Goal: Navigation & Orientation: Locate item on page

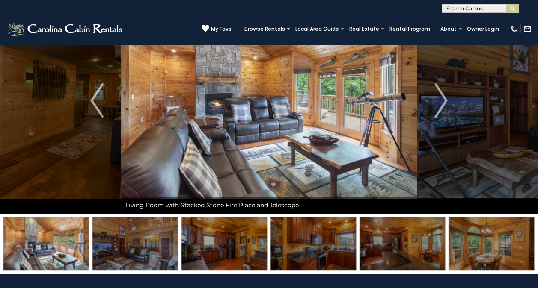
click at [94, 102] on img "Previous" at bounding box center [96, 100] width 13 height 34
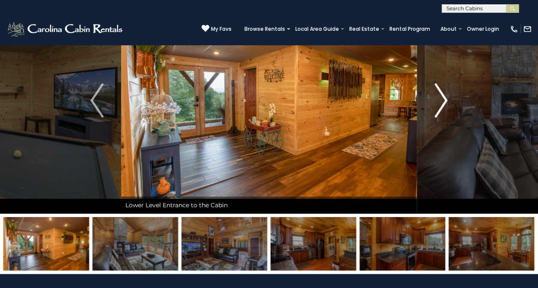
click at [443, 102] on img "Next" at bounding box center [440, 100] width 13 height 34
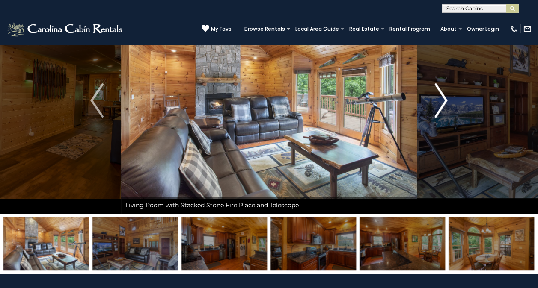
click at [446, 98] on img "Next" at bounding box center [440, 100] width 13 height 34
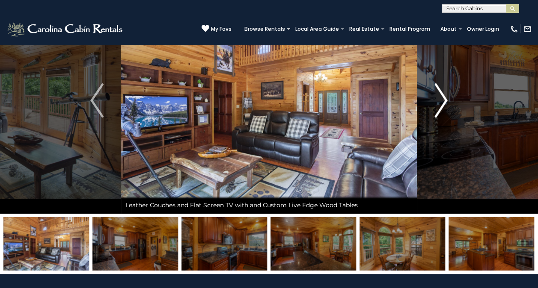
click at [446, 98] on img "Next" at bounding box center [440, 100] width 13 height 34
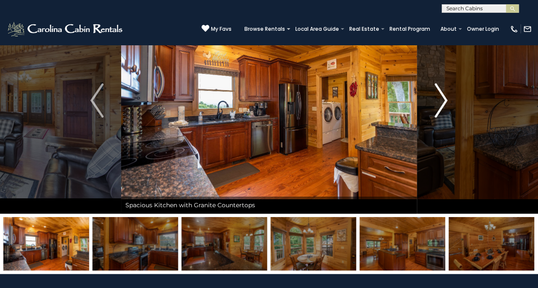
click at [446, 98] on img "Next" at bounding box center [440, 100] width 13 height 34
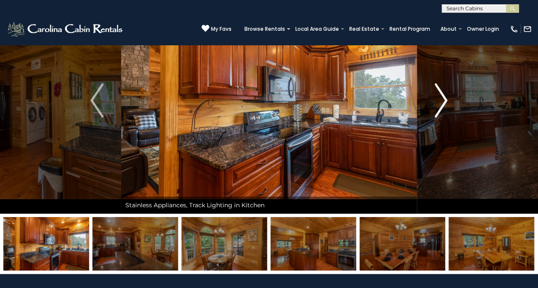
click at [446, 98] on img "Next" at bounding box center [440, 100] width 13 height 34
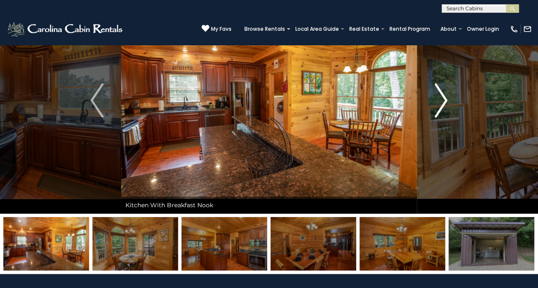
click at [446, 98] on img "Next" at bounding box center [440, 100] width 13 height 34
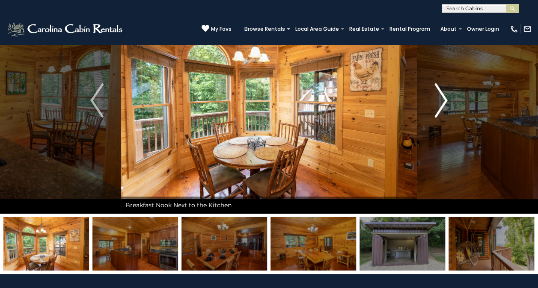
click at [446, 98] on img "Next" at bounding box center [440, 100] width 13 height 34
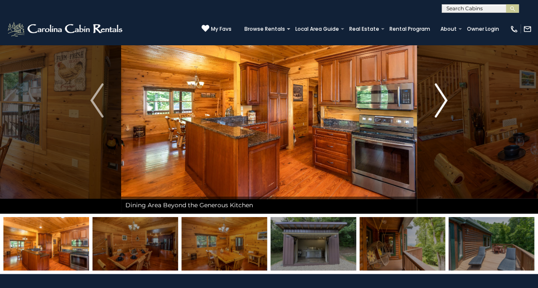
click at [446, 98] on img "Next" at bounding box center [440, 100] width 13 height 34
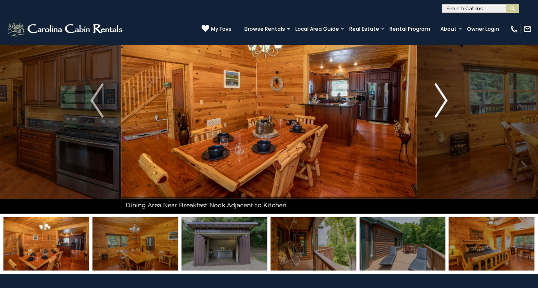
click at [446, 98] on img "Next" at bounding box center [440, 100] width 13 height 34
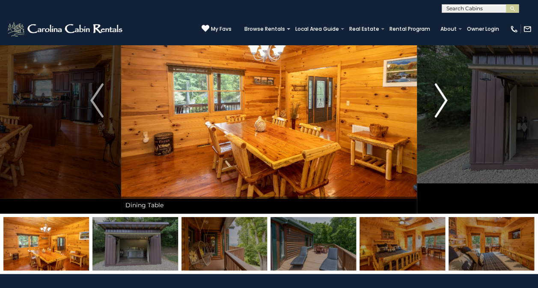
click at [441, 104] on img "Next" at bounding box center [440, 100] width 13 height 34
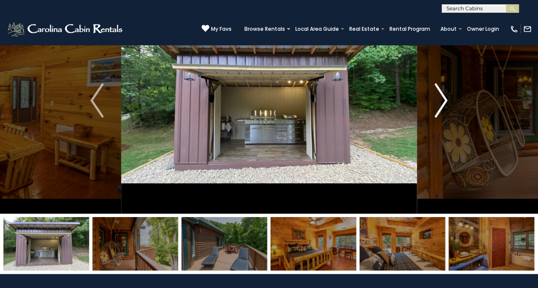
click at [441, 104] on img "Next" at bounding box center [440, 100] width 13 height 34
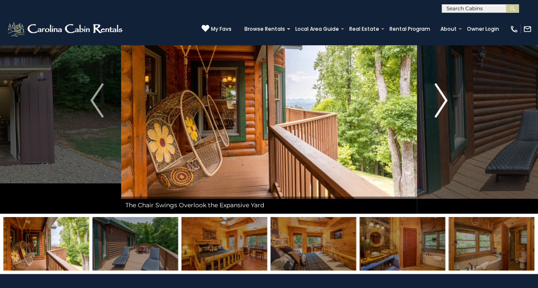
click at [441, 104] on img "Next" at bounding box center [440, 100] width 13 height 34
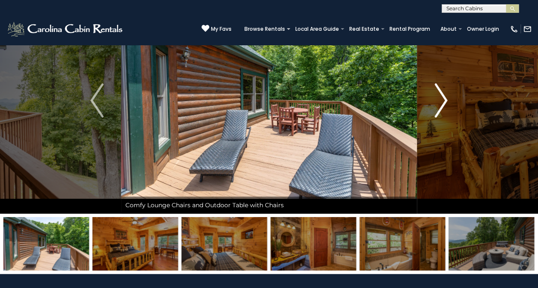
click at [441, 104] on img "Next" at bounding box center [440, 100] width 13 height 34
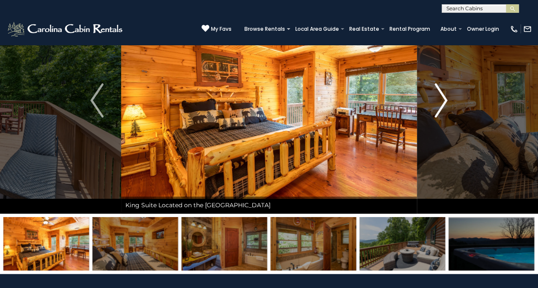
click at [441, 104] on img "Next" at bounding box center [440, 100] width 13 height 34
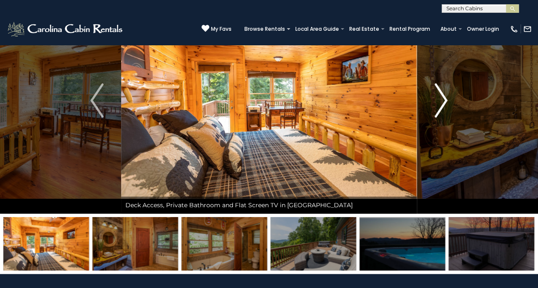
click at [441, 104] on img "Next" at bounding box center [440, 100] width 13 height 34
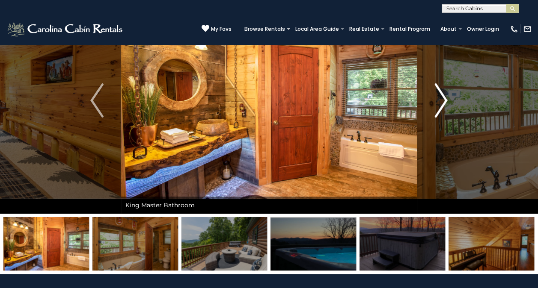
click at [441, 104] on img "Next" at bounding box center [440, 100] width 13 height 34
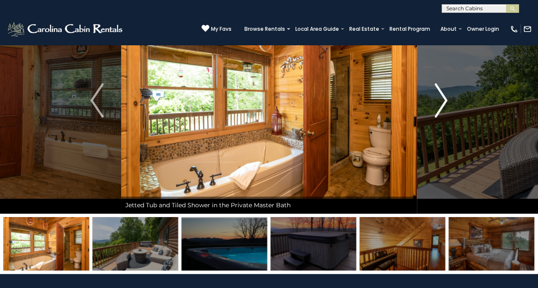
click at [441, 104] on img "Next" at bounding box center [440, 100] width 13 height 34
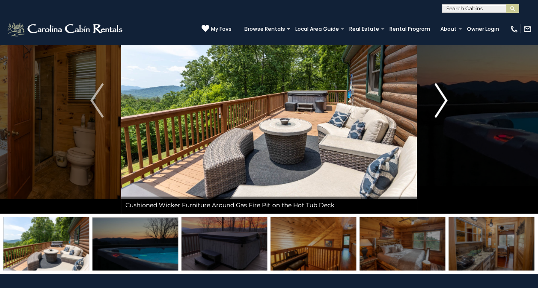
click at [441, 104] on img "Next" at bounding box center [440, 100] width 13 height 34
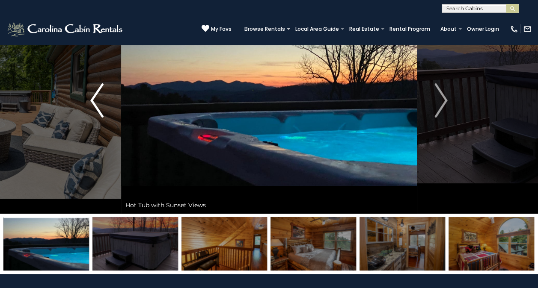
click at [92, 103] on img "Previous" at bounding box center [96, 100] width 13 height 34
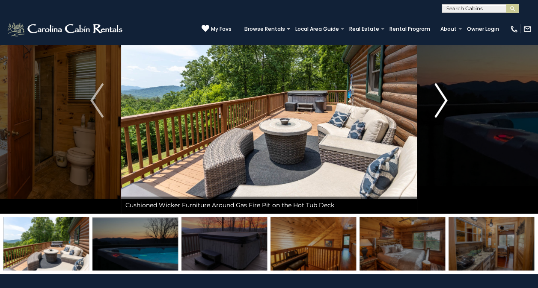
click at [442, 100] on img "Next" at bounding box center [440, 100] width 13 height 34
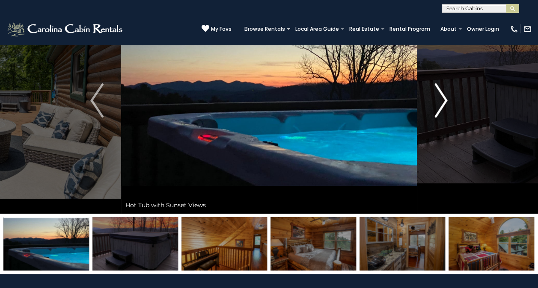
click at [442, 100] on img "Next" at bounding box center [440, 100] width 13 height 34
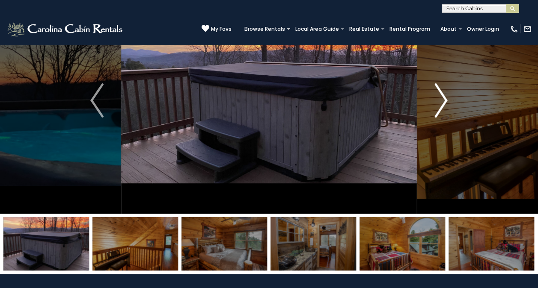
click at [442, 100] on img "Next" at bounding box center [440, 100] width 13 height 34
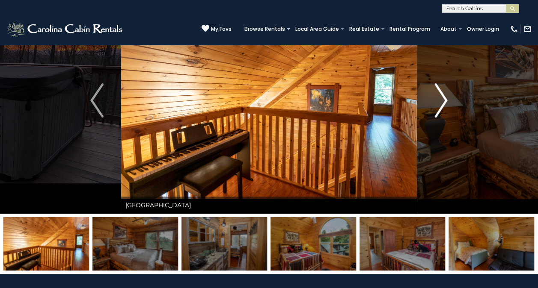
click at [442, 100] on img "Next" at bounding box center [440, 100] width 13 height 34
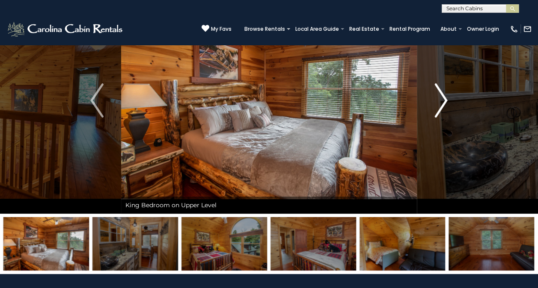
click at [442, 100] on img "Next" at bounding box center [440, 100] width 13 height 34
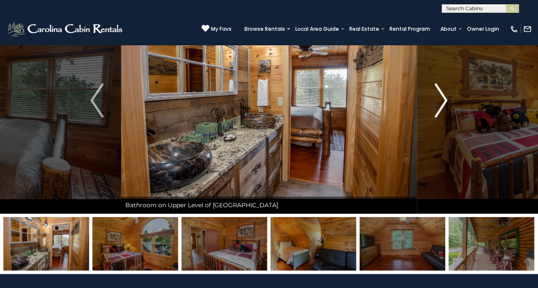
click at [442, 100] on img "Next" at bounding box center [440, 100] width 13 height 34
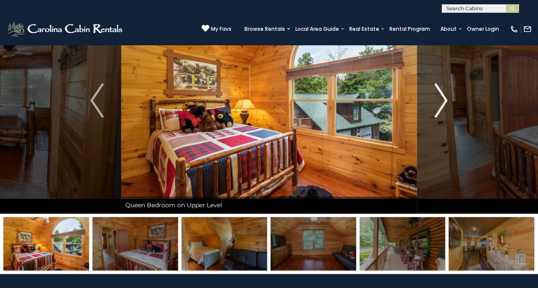
click at [442, 100] on img "Next" at bounding box center [440, 100] width 13 height 34
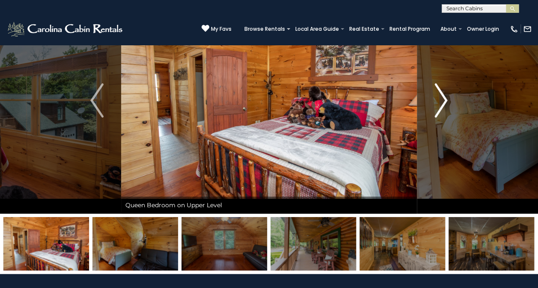
click at [442, 100] on img "Next" at bounding box center [440, 100] width 13 height 34
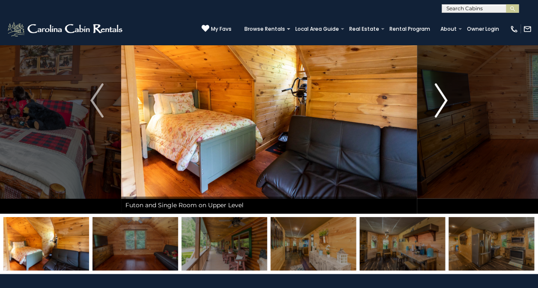
click at [442, 100] on img "Next" at bounding box center [440, 100] width 13 height 34
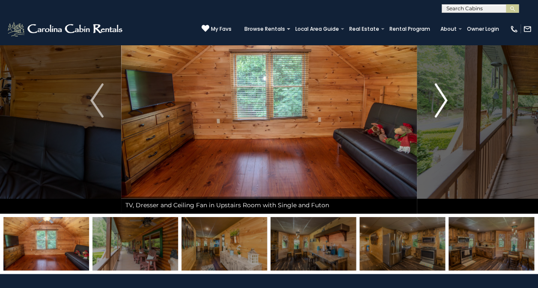
click at [442, 100] on img "Next" at bounding box center [440, 100] width 13 height 34
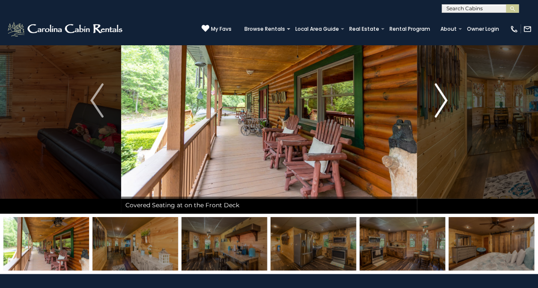
click at [442, 100] on img "Next" at bounding box center [440, 100] width 13 height 34
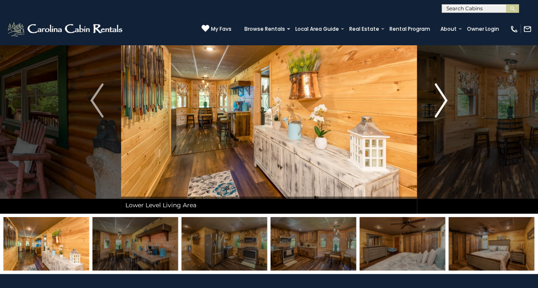
click at [442, 100] on img "Next" at bounding box center [440, 100] width 13 height 34
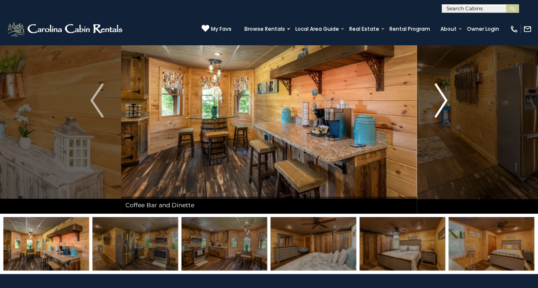
click at [442, 100] on img "Next" at bounding box center [440, 100] width 13 height 34
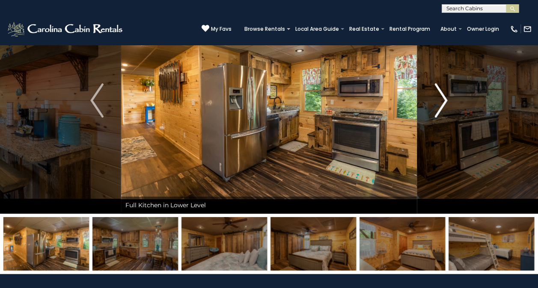
click at [442, 100] on img "Next" at bounding box center [440, 100] width 13 height 34
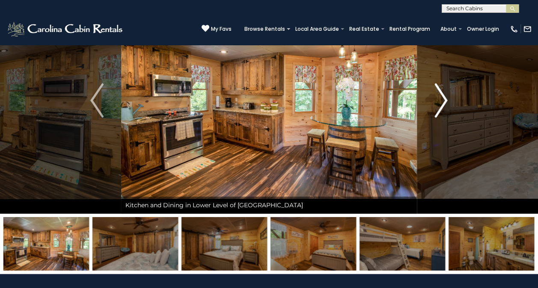
click at [442, 100] on img "Next" at bounding box center [440, 100] width 13 height 34
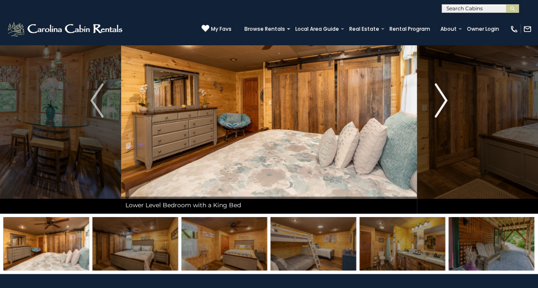
click at [442, 100] on img "Next" at bounding box center [440, 100] width 13 height 34
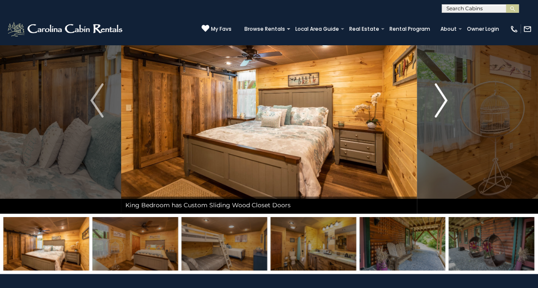
click at [442, 100] on img "Next" at bounding box center [440, 100] width 13 height 34
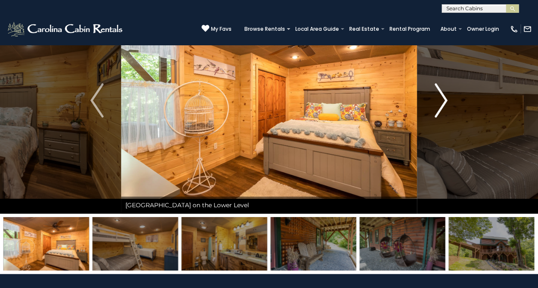
click at [442, 100] on img "Next" at bounding box center [440, 100] width 13 height 34
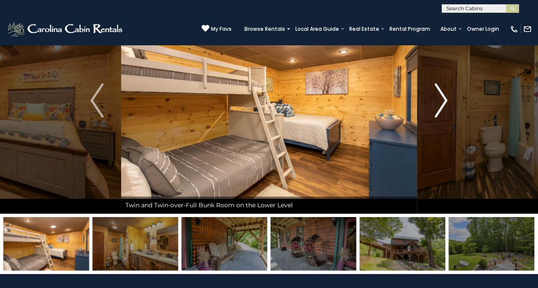
click at [442, 100] on img "Next" at bounding box center [440, 100] width 13 height 34
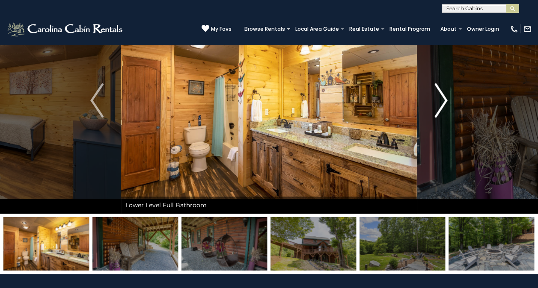
click at [442, 100] on img "Next" at bounding box center [440, 100] width 13 height 34
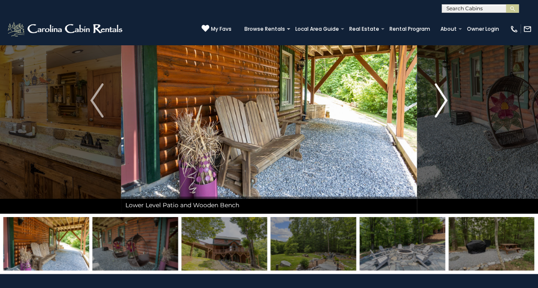
click at [442, 100] on img "Next" at bounding box center [440, 100] width 13 height 34
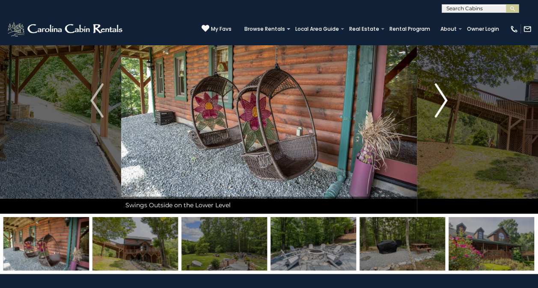
click at [442, 100] on img "Next" at bounding box center [440, 100] width 13 height 34
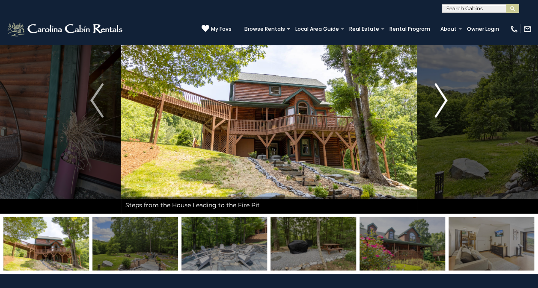
click at [444, 97] on img "Next" at bounding box center [440, 100] width 13 height 34
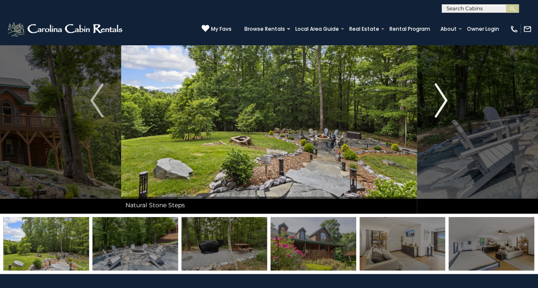
click at [442, 99] on img "Next" at bounding box center [440, 100] width 13 height 34
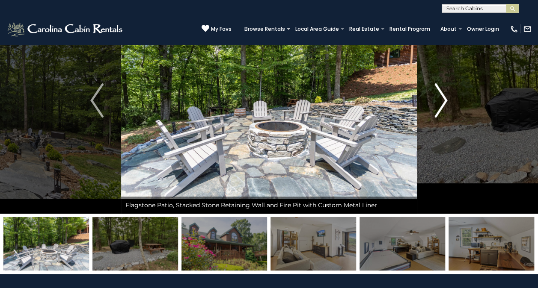
click at [442, 99] on img "Next" at bounding box center [440, 100] width 13 height 34
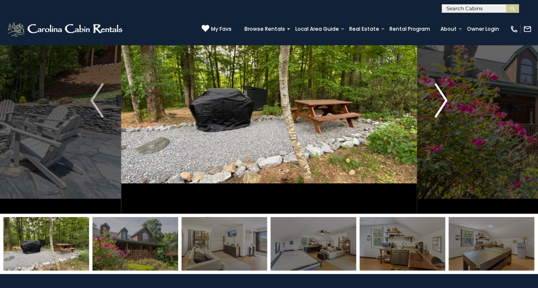
click at [442, 99] on img "Next" at bounding box center [440, 100] width 13 height 34
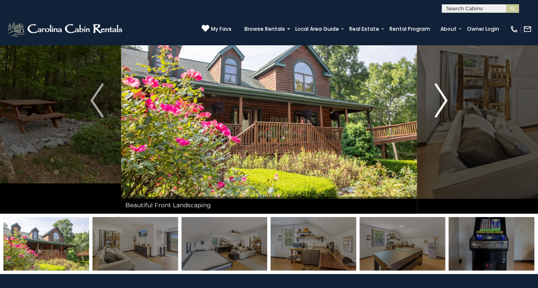
click at [442, 99] on img "Next" at bounding box center [440, 100] width 13 height 34
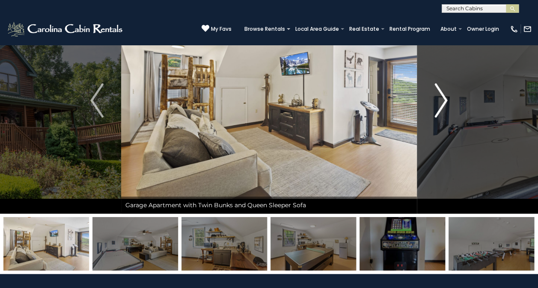
click at [442, 99] on img "Next" at bounding box center [440, 100] width 13 height 34
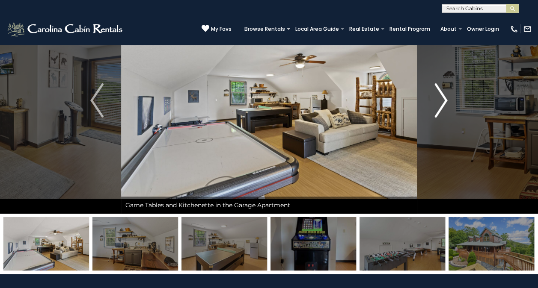
click at [442, 99] on img "Next" at bounding box center [440, 100] width 13 height 34
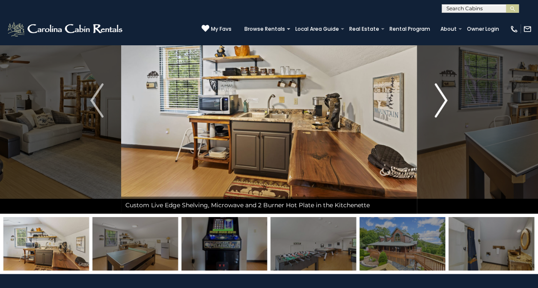
click at [442, 99] on img "Next" at bounding box center [440, 100] width 13 height 34
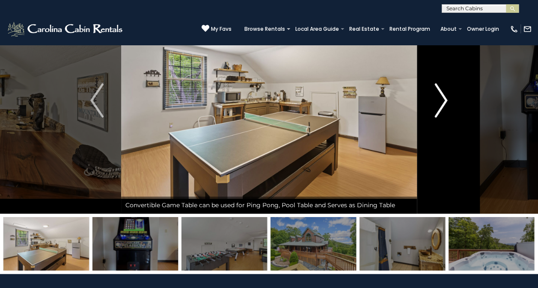
click at [442, 99] on img "Next" at bounding box center [440, 100] width 13 height 34
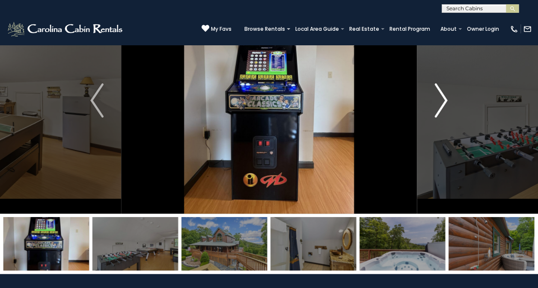
click at [442, 99] on img "Next" at bounding box center [440, 100] width 13 height 34
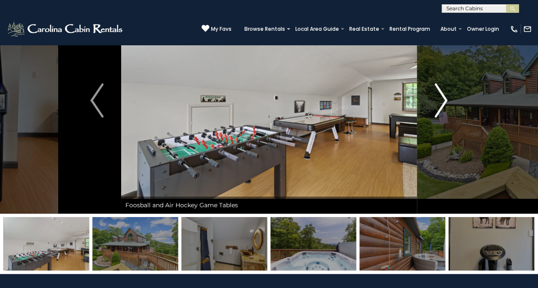
click at [442, 99] on img "Next" at bounding box center [440, 100] width 13 height 34
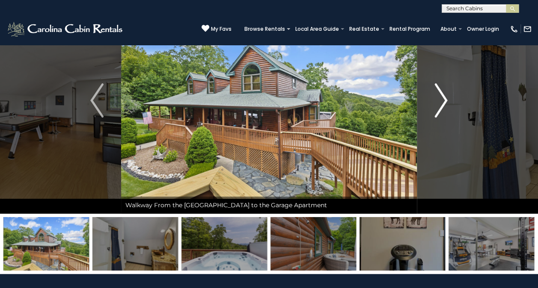
click at [442, 99] on img "Next" at bounding box center [440, 100] width 13 height 34
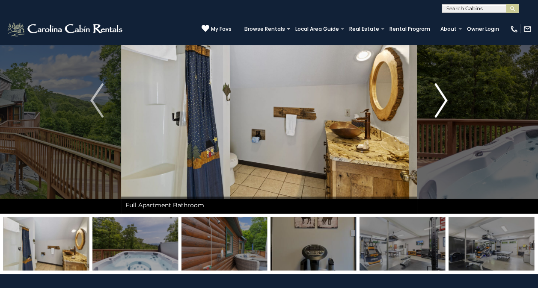
click at [442, 99] on img "Next" at bounding box center [440, 100] width 13 height 34
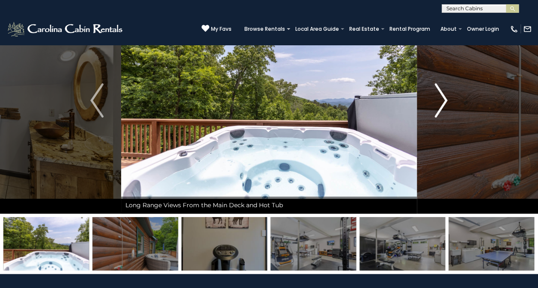
click at [442, 99] on img "Next" at bounding box center [440, 100] width 13 height 34
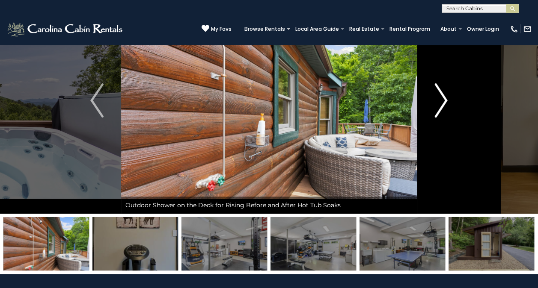
click at [442, 99] on img "Next" at bounding box center [440, 100] width 13 height 34
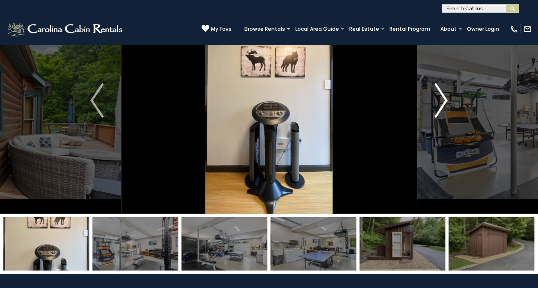
click at [442, 99] on img "Next" at bounding box center [440, 100] width 13 height 34
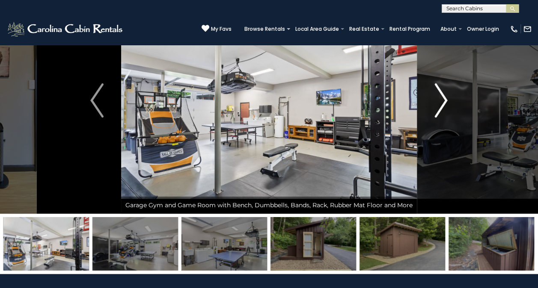
click at [442, 99] on img "Next" at bounding box center [440, 100] width 13 height 34
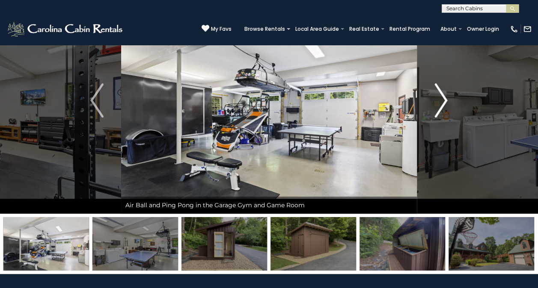
click at [442, 99] on img "Next" at bounding box center [440, 100] width 13 height 34
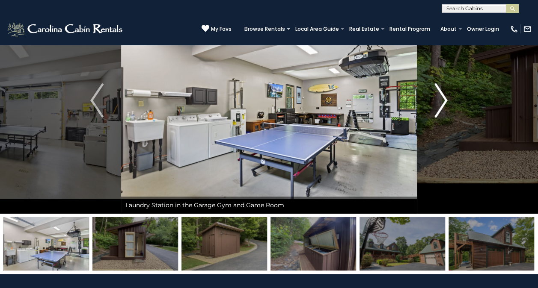
click at [442, 99] on img "Next" at bounding box center [440, 100] width 13 height 34
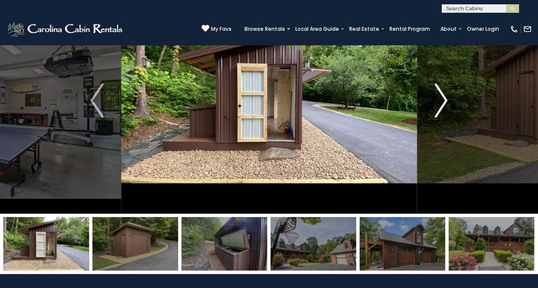
click at [441, 101] on img "Next" at bounding box center [440, 100] width 13 height 34
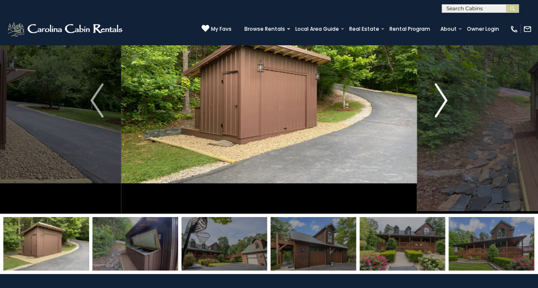
click at [441, 101] on img "Next" at bounding box center [440, 100] width 13 height 34
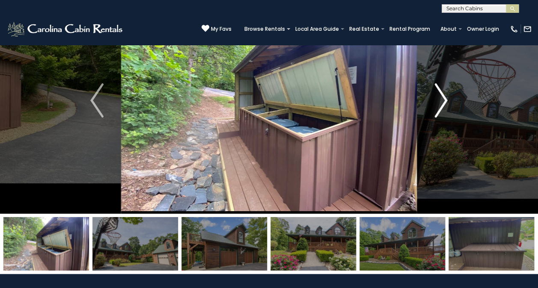
click at [441, 101] on img "Next" at bounding box center [440, 100] width 13 height 34
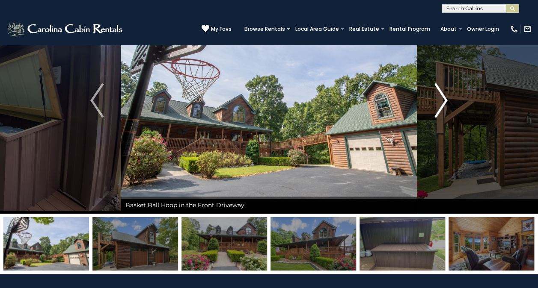
click at [441, 101] on img "Next" at bounding box center [440, 100] width 13 height 34
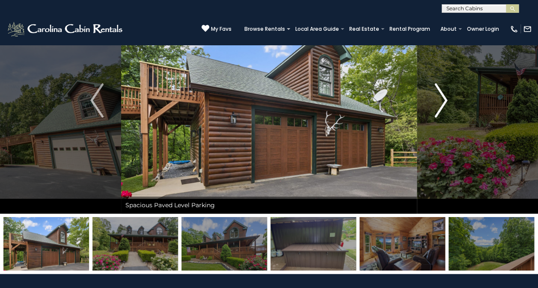
click at [441, 101] on img "Next" at bounding box center [440, 100] width 13 height 34
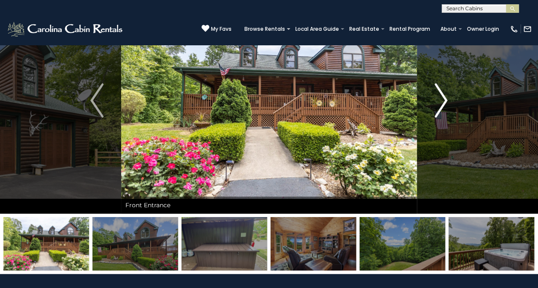
click at [441, 101] on img "Next" at bounding box center [440, 100] width 13 height 34
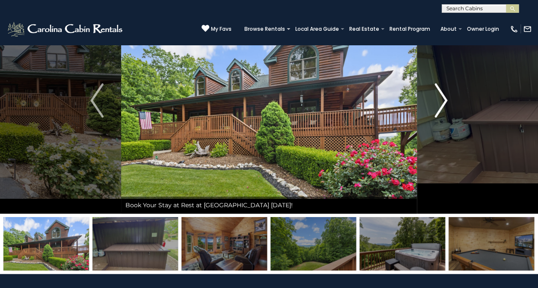
click at [441, 101] on img "Next" at bounding box center [440, 100] width 13 height 34
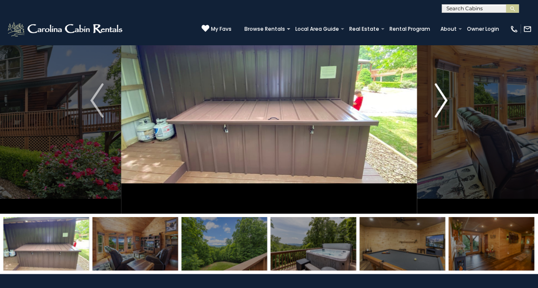
click at [441, 101] on img "Next" at bounding box center [440, 100] width 13 height 34
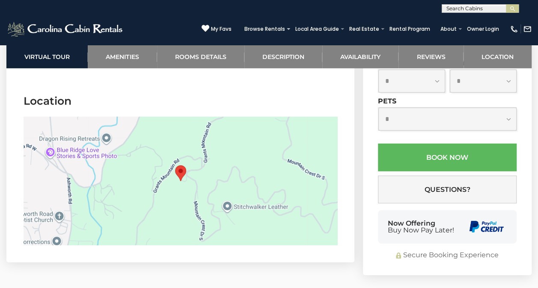
scroll to position [2886, 0]
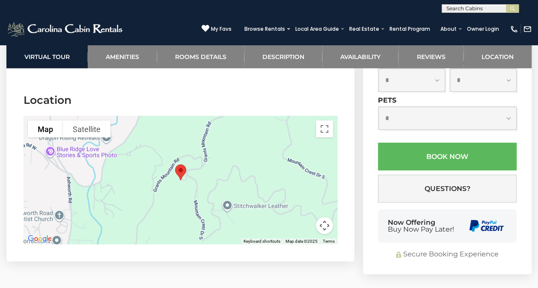
click at [177, 176] on div at bounding box center [181, 180] width 314 height 128
click at [45, 121] on button "Map" at bounding box center [45, 129] width 35 height 17
click at [258, 143] on div at bounding box center [181, 180] width 314 height 128
click at [327, 217] on button "Map camera controls" at bounding box center [324, 225] width 17 height 17
click at [206, 157] on div at bounding box center [181, 180] width 314 height 128
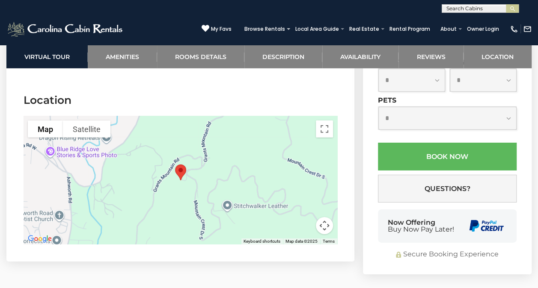
click at [218, 154] on div at bounding box center [181, 180] width 314 height 128
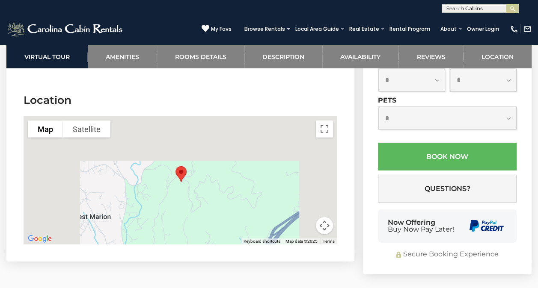
click at [91, 121] on button "Satellite" at bounding box center [87, 129] width 48 height 17
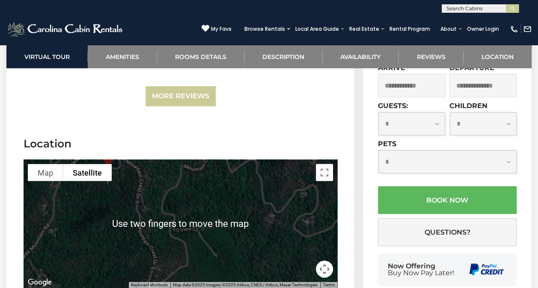
scroll to position [2905, 0]
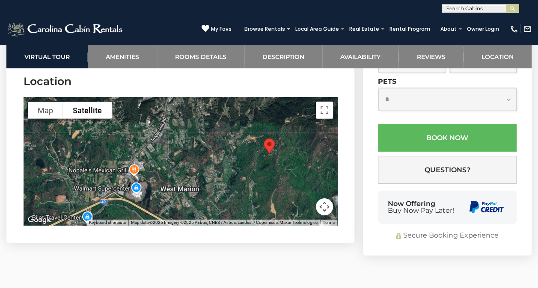
click at [45, 102] on button "Map" at bounding box center [45, 110] width 35 height 17
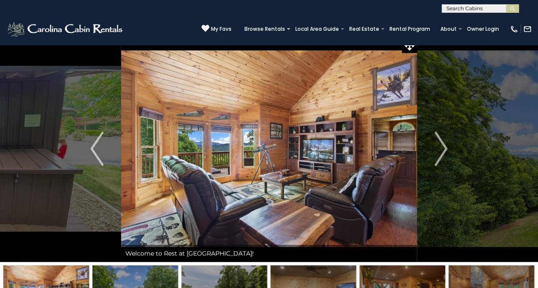
scroll to position [0, 0]
